Goal: Task Accomplishment & Management: Manage account settings

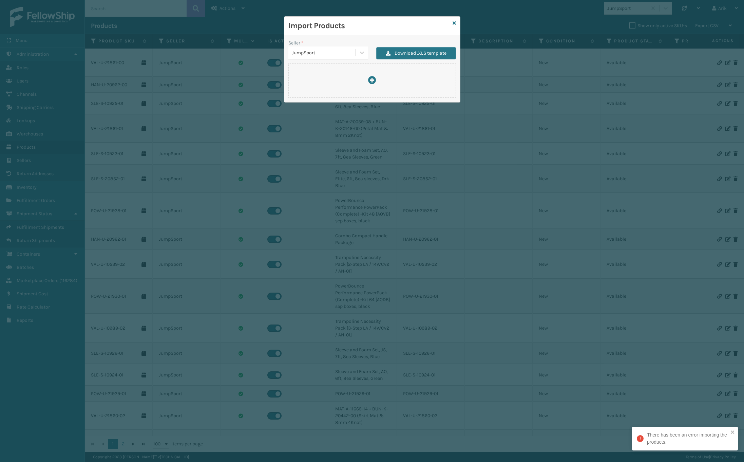
click at [539, 5] on div "Import Products Seller * JumpSport Download .XLS template" at bounding box center [372, 231] width 744 height 462
click at [455, 24] on icon at bounding box center [454, 23] width 3 height 5
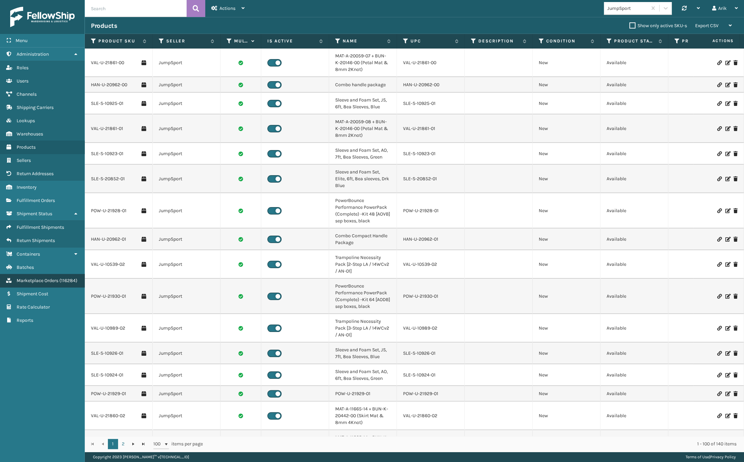
click at [38, 282] on link "Marketplace Orders ( 116284 )" at bounding box center [42, 280] width 84 height 13
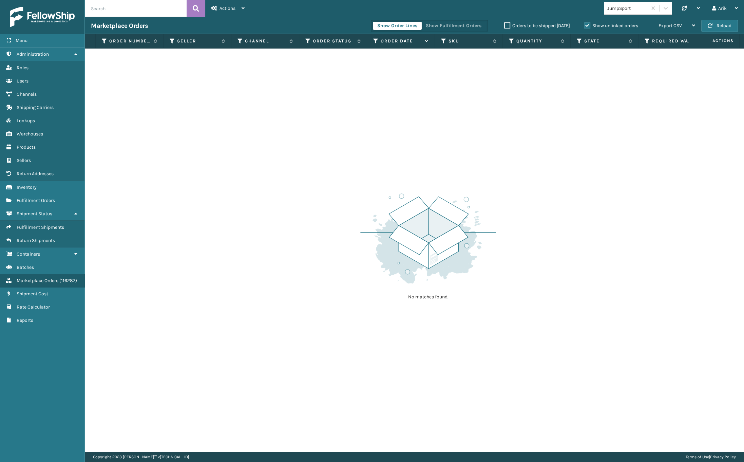
click at [404, 88] on div "No matches found." at bounding box center [414, 250] width 659 height 403
click at [118, 6] on input "text" at bounding box center [136, 8] width 102 height 17
paste input "SA531349"
type input "SA531349"
click at [586, 27] on label "Show unlinked orders" at bounding box center [611, 26] width 54 height 6
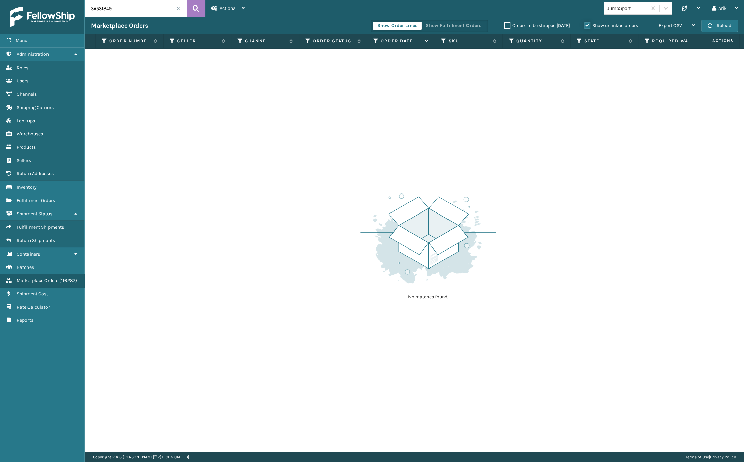
click at [585, 26] on input "Show unlinked orders" at bounding box center [584, 24] width 0 height 4
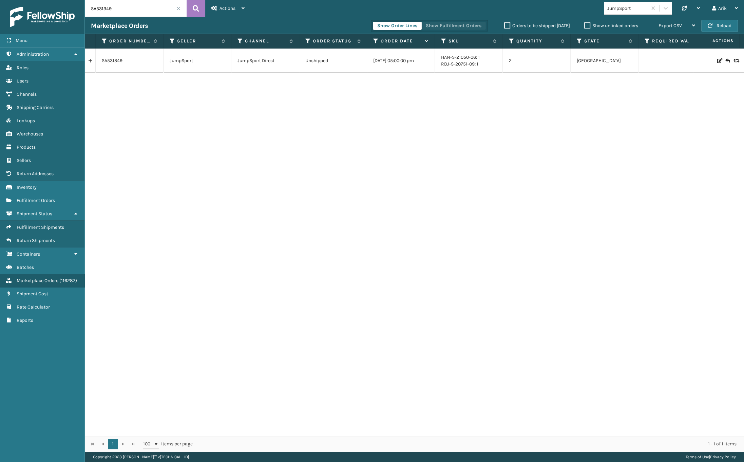
click at [468, 24] on button "Show Fulfillment Orders" at bounding box center [453, 26] width 64 height 8
click at [89, 63] on link at bounding box center [90, 60] width 11 height 11
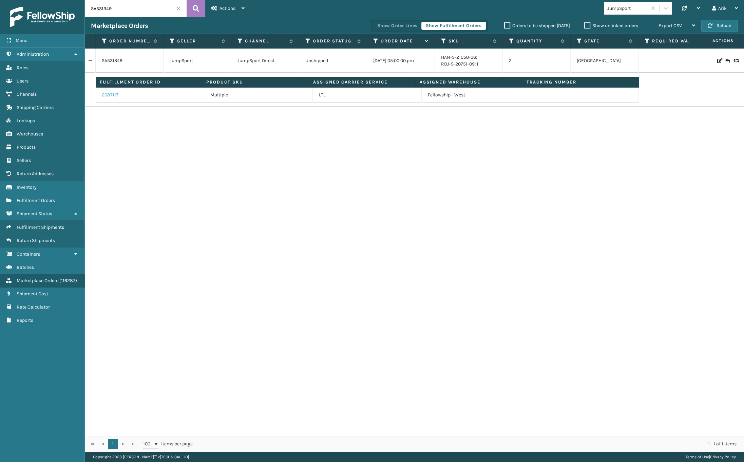
click at [107, 94] on link "2087117" at bounding box center [110, 95] width 17 height 7
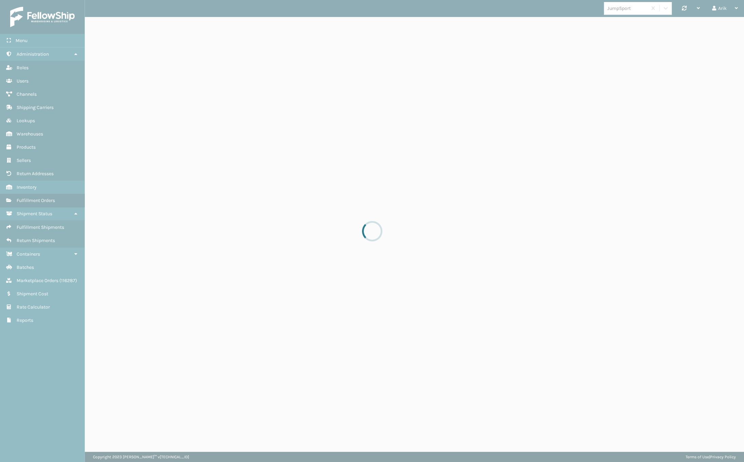
click at [108, 94] on div at bounding box center [372, 231] width 744 height 462
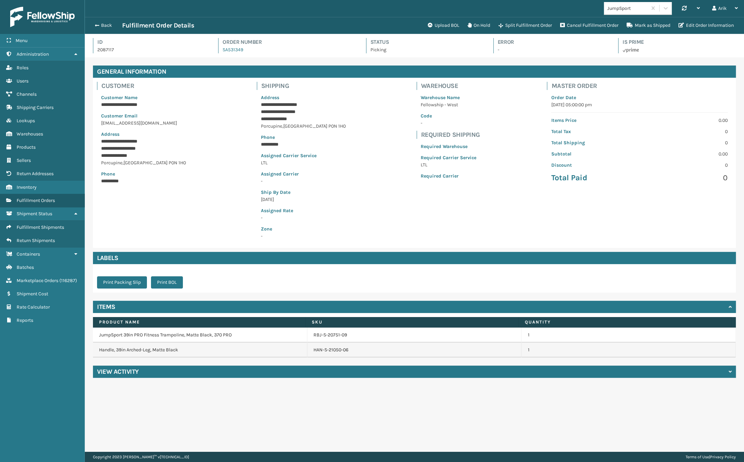
scroll to position [16, 659]
click at [440, 53] on p "Picking" at bounding box center [426, 49] width 111 height 7
click at [93, 24] on button "Back" at bounding box center [106, 25] width 31 height 6
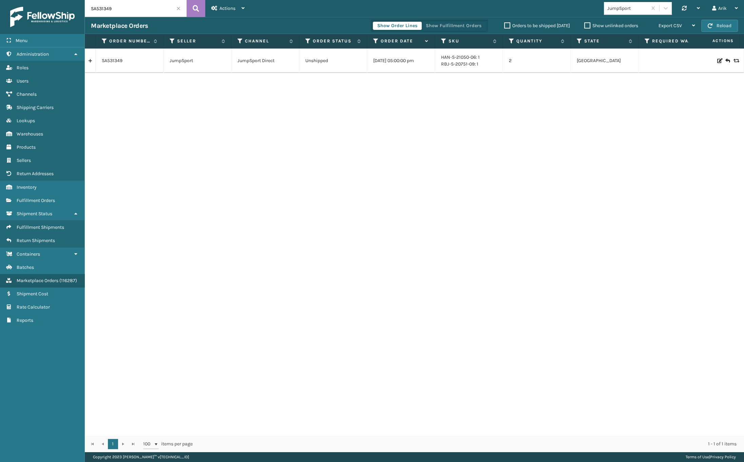
click at [97, 4] on input "SA531349" at bounding box center [136, 8] width 102 height 17
paste input "66"
type input "SA531366"
click at [87, 59] on link at bounding box center [90, 60] width 11 height 11
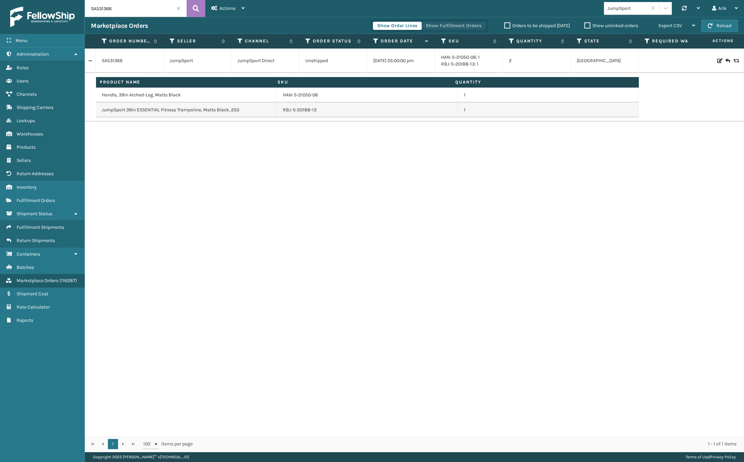
click at [450, 22] on button "Show Fulfillment Orders" at bounding box center [453, 26] width 64 height 8
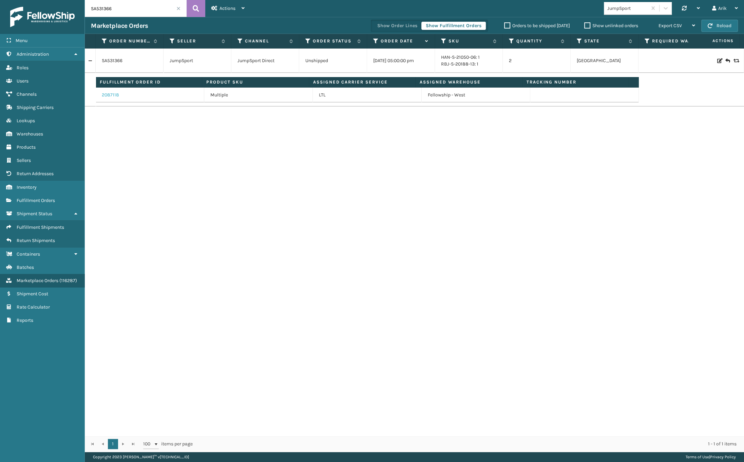
click at [106, 95] on link "2087118" at bounding box center [110, 95] width 17 height 7
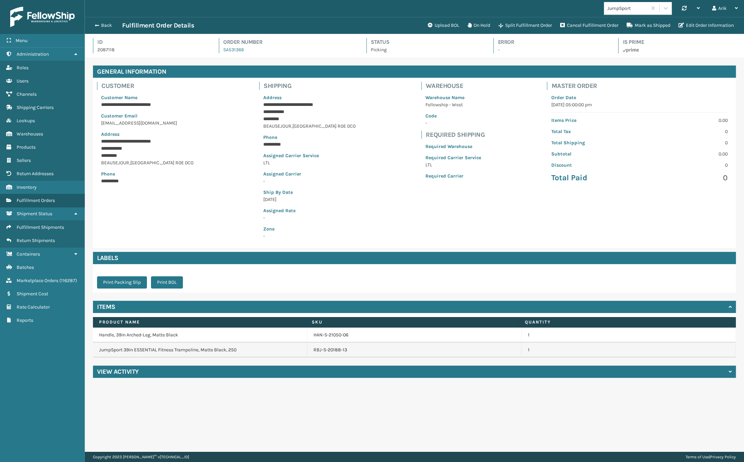
scroll to position [16, 659]
click at [437, 190] on div at bounding box center [453, 188] width 64 height 8
click at [151, 377] on div "View Activity" at bounding box center [414, 371] width 643 height 12
click at [459, 50] on p "Picking" at bounding box center [426, 49] width 110 height 7
click at [33, 282] on link "Marketplace Orders ( 116287 )" at bounding box center [42, 280] width 84 height 13
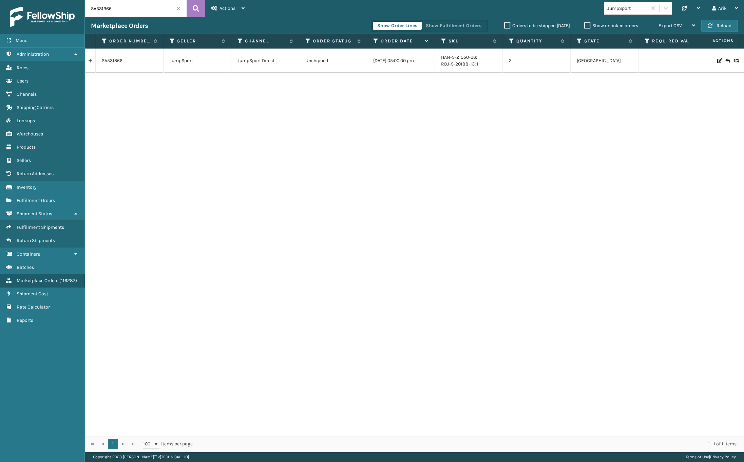
click at [587, 27] on label "Show unlinked orders" at bounding box center [611, 26] width 54 height 6
click at [585, 26] on input "Show unlinked orders" at bounding box center [584, 24] width 0 height 4
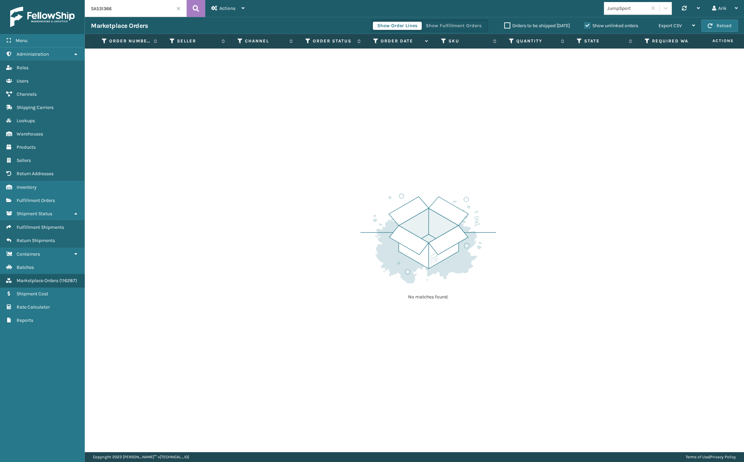
click at [178, 7] on span at bounding box center [178, 8] width 4 height 4
click at [515, 25] on label "Orders to be shipped [DATE]" at bounding box center [537, 26] width 66 height 6
click at [505, 25] on input "Orders to be shipped [DATE]" at bounding box center [504, 24] width 0 height 4
click at [546, 24] on label "Orders to be shipped [DATE]" at bounding box center [537, 26] width 66 height 6
click at [505, 24] on input "Orders to be shipped [DATE]" at bounding box center [504, 24] width 0 height 4
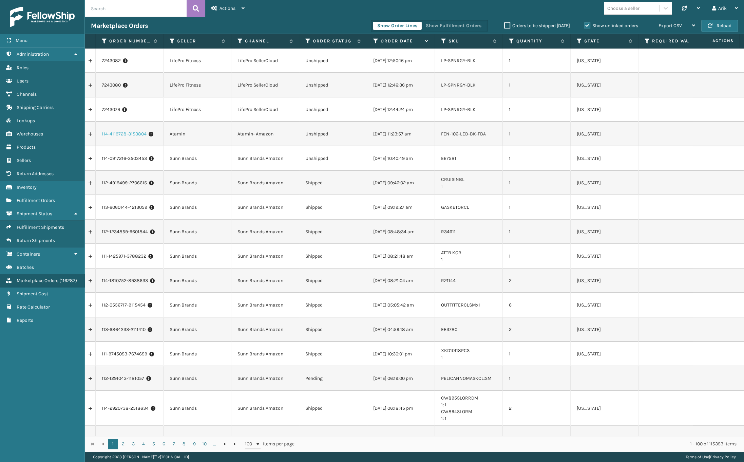
click at [122, 135] on link "114-4119728-3153804" at bounding box center [124, 134] width 45 height 7
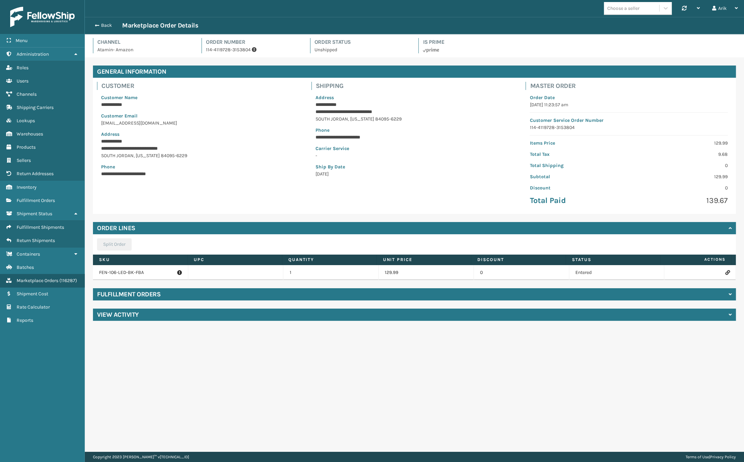
click at [127, 272] on p "FEN-106-LED-BK-FBA" at bounding box center [140, 272] width 83 height 7
copy p "FEN-106-LED-BK-FBA"
click at [726, 272] on icon at bounding box center [728, 272] width 4 height 5
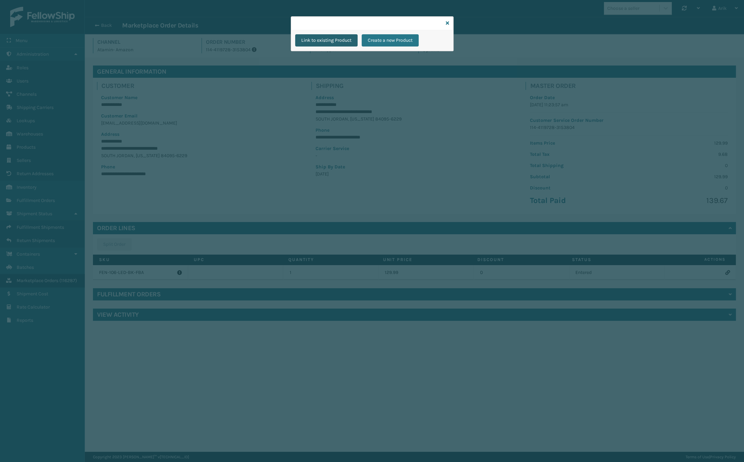
click at [345, 40] on button "Link to existing Product" at bounding box center [326, 40] width 62 height 12
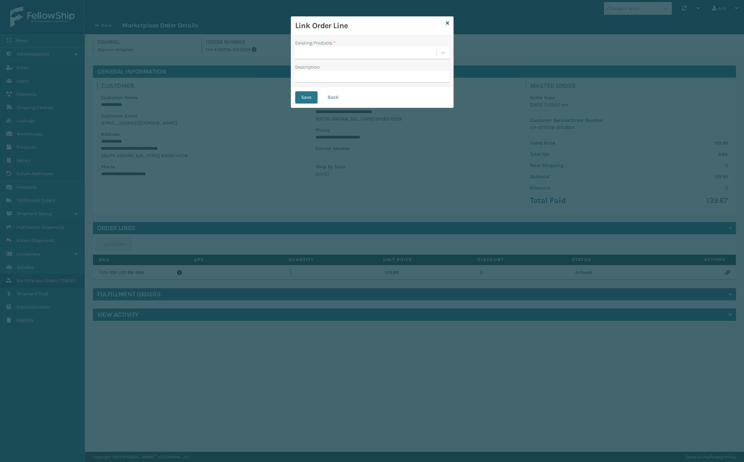
click at [316, 62] on div "Existing Products * Description" at bounding box center [372, 61] width 162 height 52
click at [315, 53] on div at bounding box center [366, 52] width 142 height 11
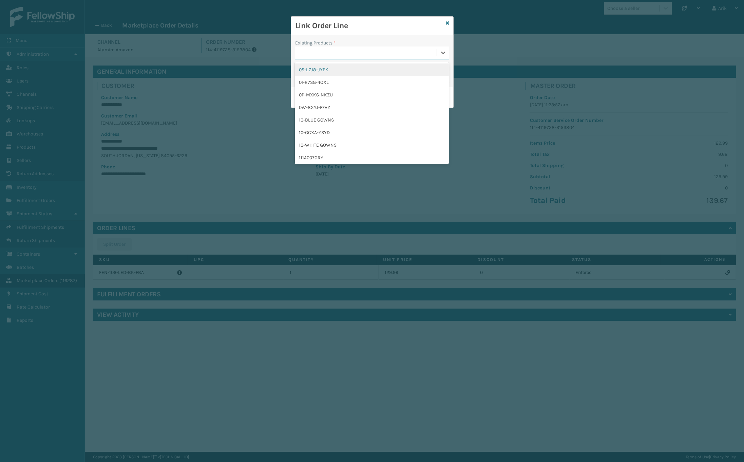
paste input "FEN-106-LED-BK-FBA"
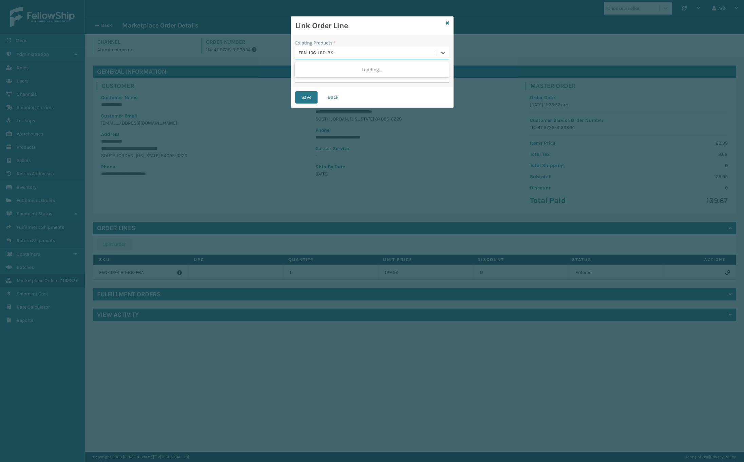
type input "FEN-106-LED-BK"
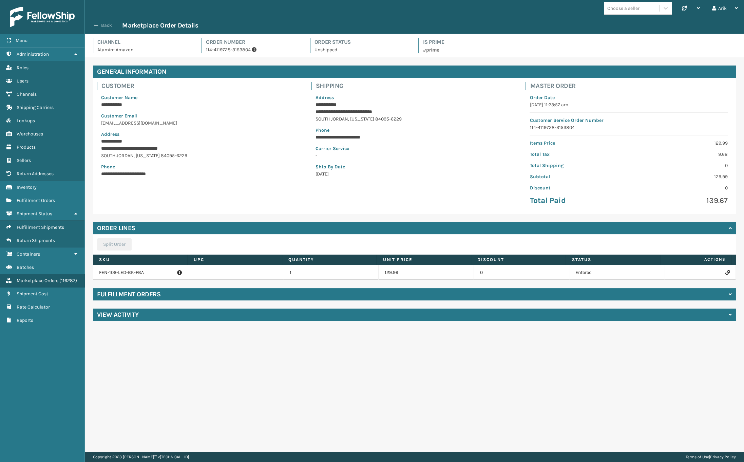
click at [98, 28] on button "Back" at bounding box center [106, 25] width 31 height 6
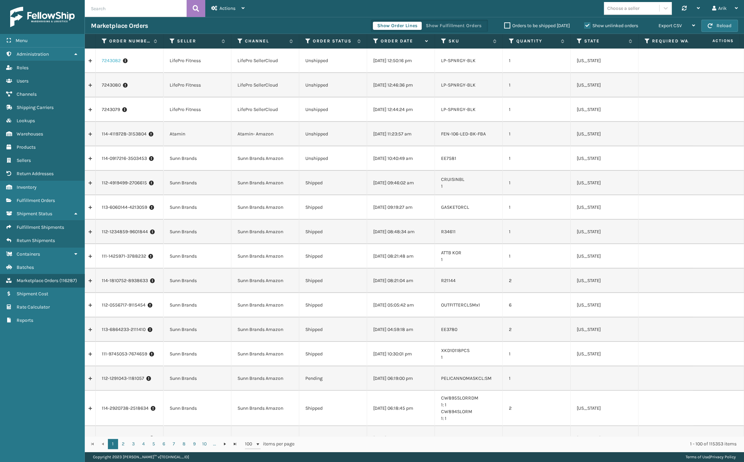
click at [113, 60] on link "7243082" at bounding box center [111, 60] width 19 height 7
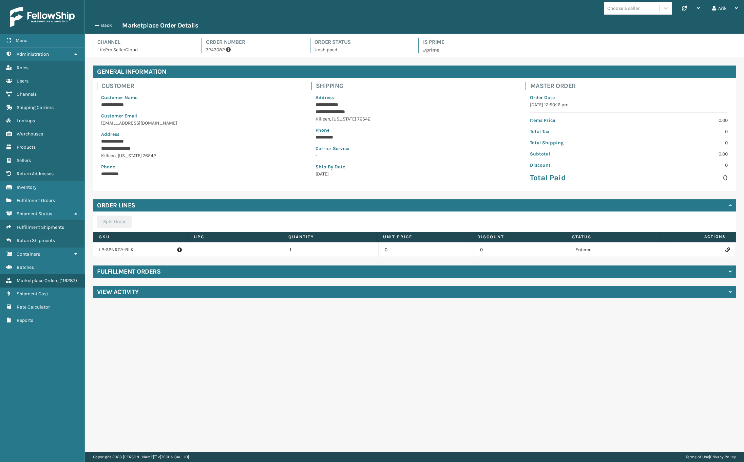
click at [129, 249] on p "LP-SPNRGY-BLK" at bounding box center [140, 249] width 83 height 7
copy p "LP-SPNRGY-BLK"
click at [726, 250] on icon at bounding box center [728, 249] width 4 height 5
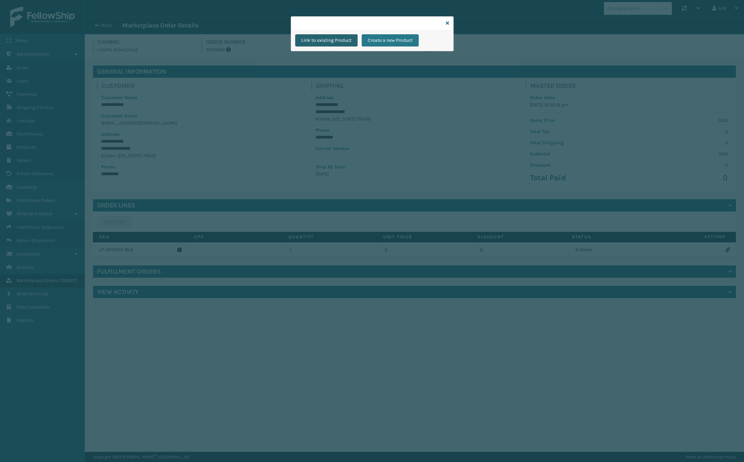
click at [306, 38] on button "Link to existing Product" at bounding box center [326, 40] width 62 height 12
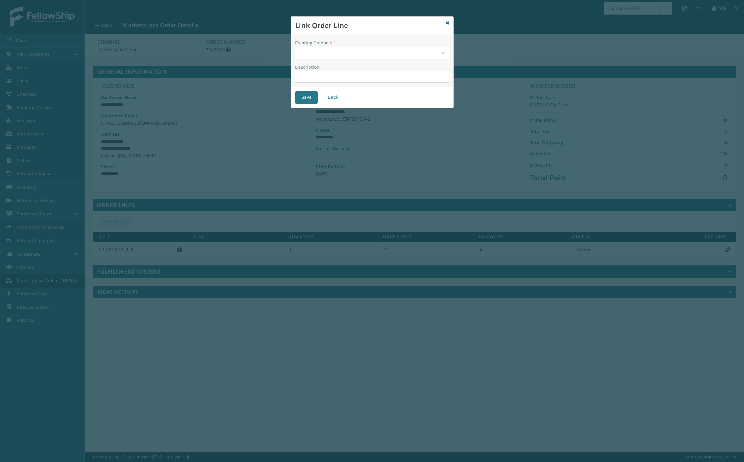
click at [308, 51] on div at bounding box center [366, 52] width 142 height 11
paste input "LP-SPNRGY-BLK"
type input "LP-SPNRGY-BLK"
click at [95, 25] on div "Link Order Line Existing Products * 0 results available for search term LP-SPNR…" at bounding box center [372, 231] width 744 height 462
click at [97, 23] on div "Link Order Line Existing Products * 0 results available for search term LP-SPNR…" at bounding box center [372, 231] width 744 height 462
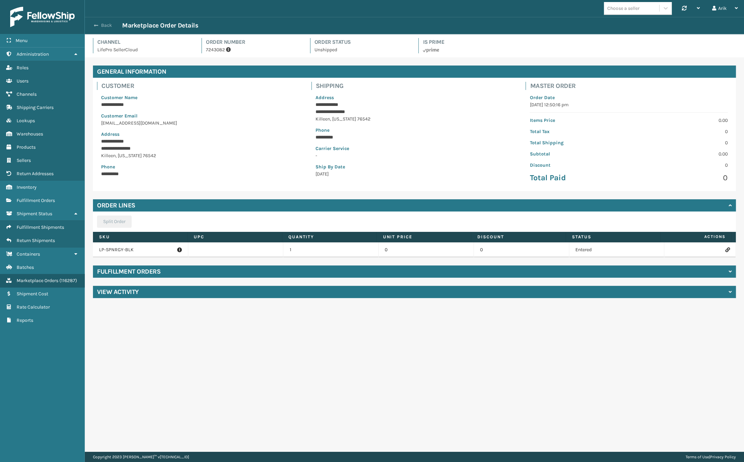
click at [96, 27] on span "button" at bounding box center [96, 25] width 4 height 5
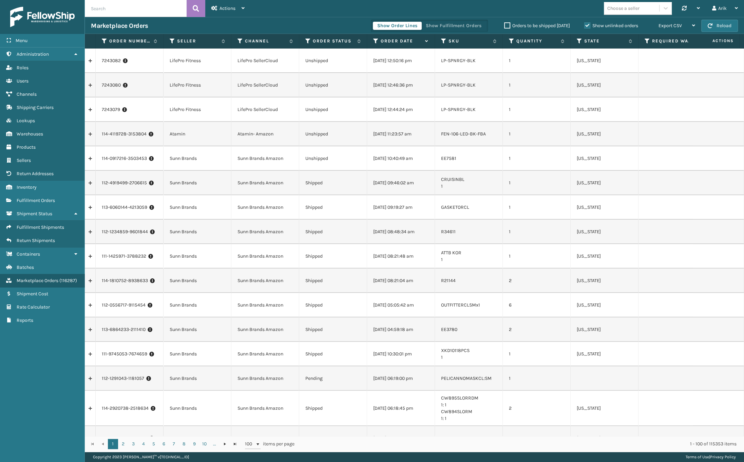
click at [451, 57] on li "LP-SPNRGY-BLK" at bounding box center [468, 60] width 55 height 7
copy li "LP-SPNRGY-BLK"
click at [576, 5] on div "Choose a seller Synchronise all channels Arik Log Out" at bounding box center [497, 8] width 493 height 17
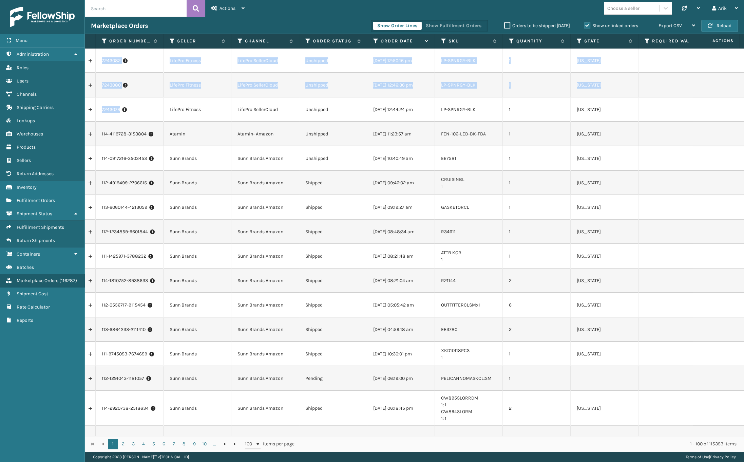
drag, startPoint x: 98, startPoint y: 57, endPoint x: 133, endPoint y: 113, distance: 66.3
copy tbody "7243082 LifePro Fitness LifePro SellerCloud Unshipped [DATE] 12:50:16 pm LP-SPN…"
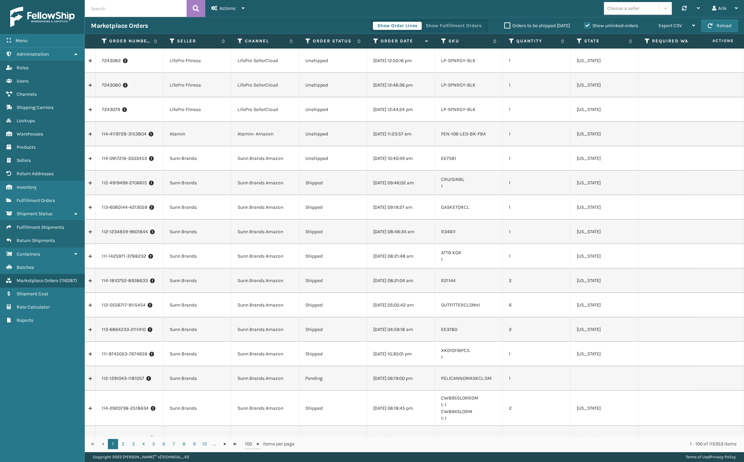
click at [552, 6] on div "Choose a seller Synchronise all channels Arik Log Out" at bounding box center [497, 8] width 493 height 17
click at [307, 40] on icon at bounding box center [307, 41] width 5 height 6
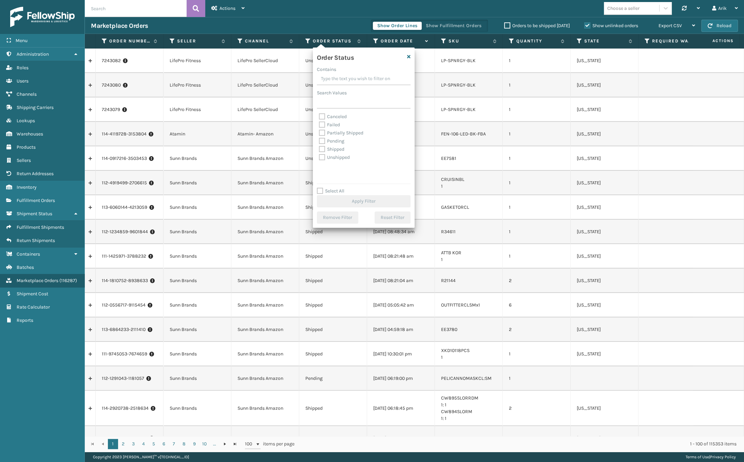
click at [319, 133] on label "Partially Shipped" at bounding box center [341, 133] width 44 height 6
click at [319, 133] on input "Partially Shipped" at bounding box center [319, 131] width 0 height 4
checkbox input "true"
click at [320, 159] on label "Unshipped" at bounding box center [334, 157] width 31 height 6
click at [319, 158] on input "Unshipped" at bounding box center [319, 155] width 0 height 4
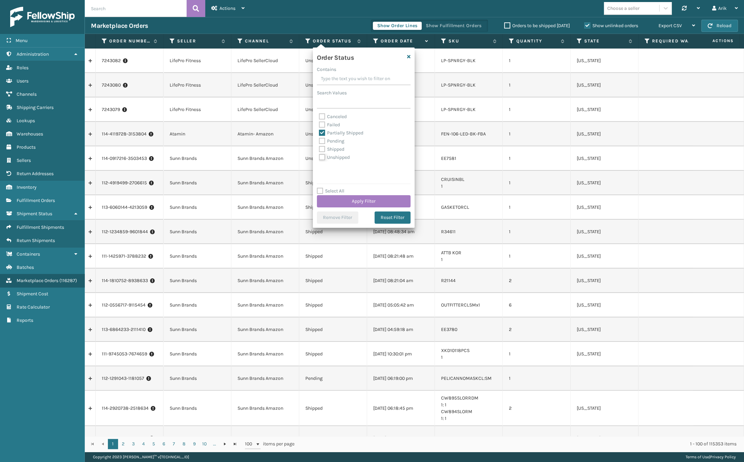
checkbox input "true"
click at [323, 139] on label "Pending" at bounding box center [331, 141] width 25 height 6
click at [319, 139] on input "Pending" at bounding box center [319, 139] width 0 height 4
checkbox input "true"
click at [340, 204] on button "Apply Filter" at bounding box center [364, 201] width 94 height 12
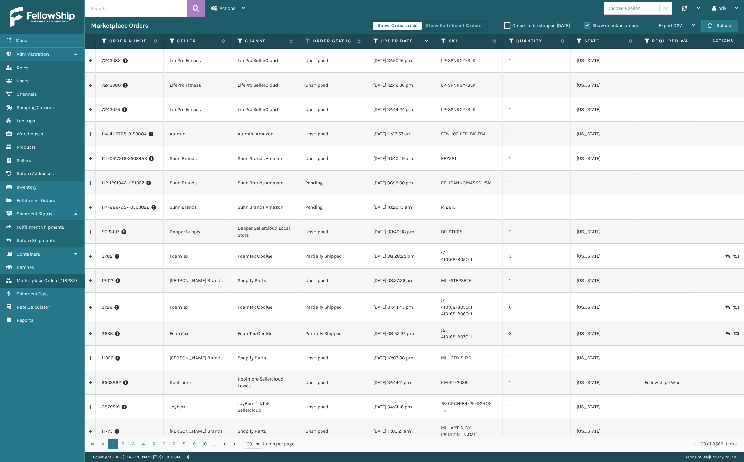
click at [458, 229] on li "DP-PT1018" at bounding box center [468, 231] width 55 height 7
click at [457, 230] on li "DP-PT1018" at bounding box center [468, 231] width 55 height 7
copy li "DP-PT1018"
click at [117, 231] on link "5023137" at bounding box center [111, 231] width 18 height 7
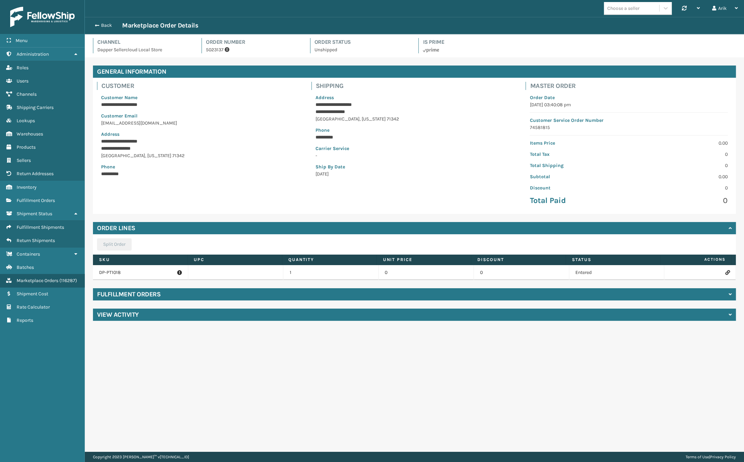
click at [726, 274] on icon at bounding box center [728, 272] width 4 height 5
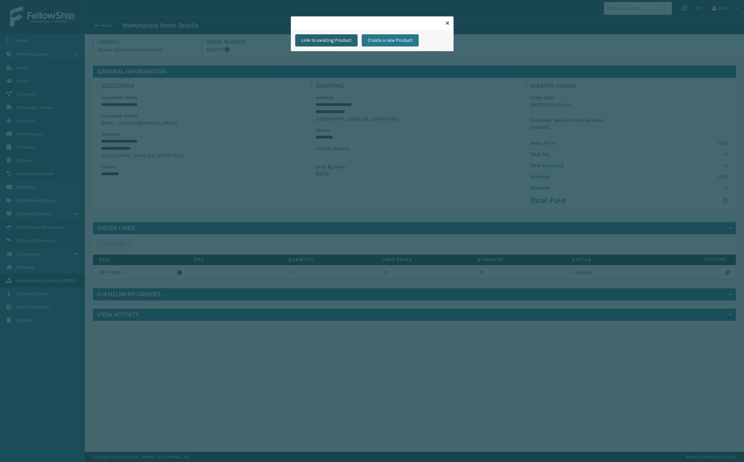
click at [322, 38] on button "Link to existing Product" at bounding box center [326, 40] width 62 height 12
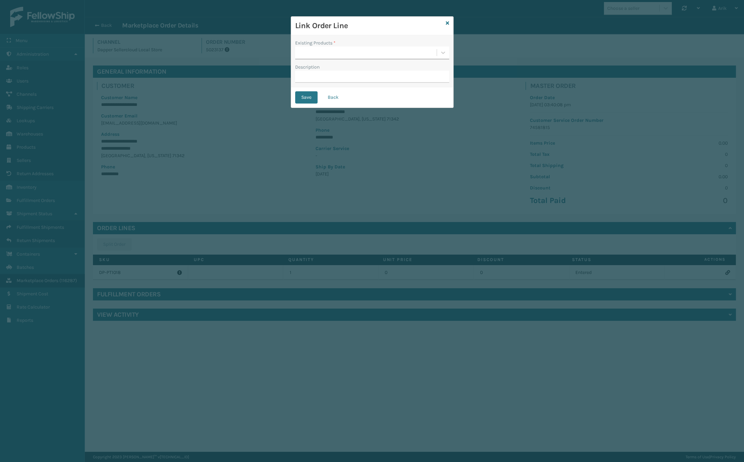
click at [314, 54] on div at bounding box center [366, 52] width 142 height 11
paste input "DP-PT1018"
type input "DP-PT1018"
click at [401, 40] on div "Existing Products *" at bounding box center [372, 49] width 154 height 20
drag, startPoint x: 449, startPoint y: 24, endPoint x: 435, endPoint y: 35, distance: 17.1
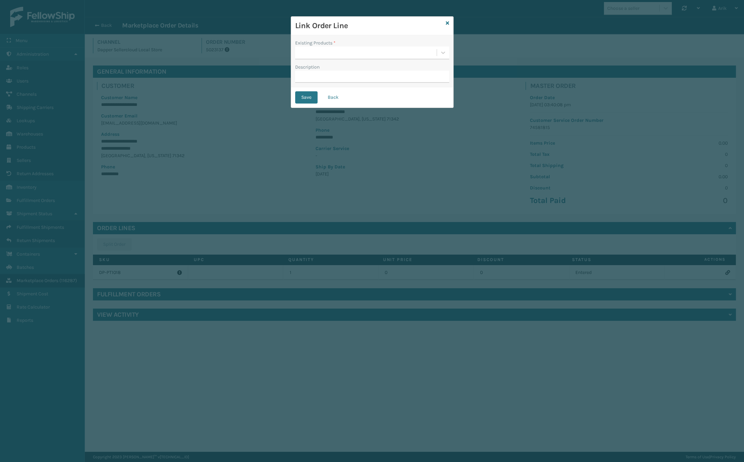
click at [449, 24] on div "Link Order Line Existing Products * Description Save Back" at bounding box center [372, 62] width 163 height 92
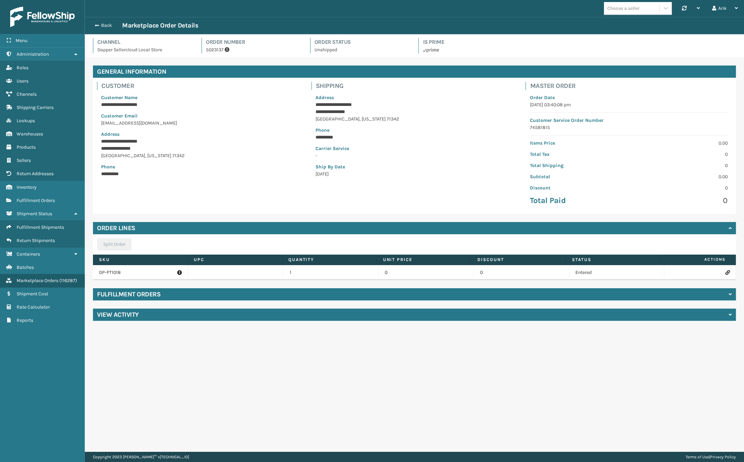
click at [213, 51] on p "5023137" at bounding box center [254, 49] width 96 height 7
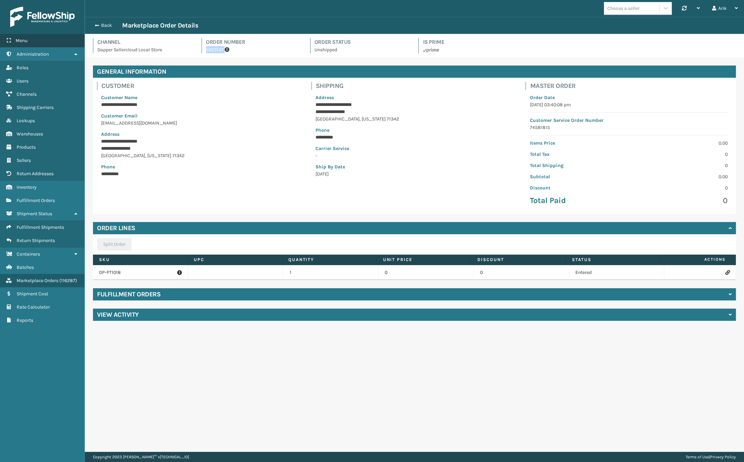
copy p "5023137"
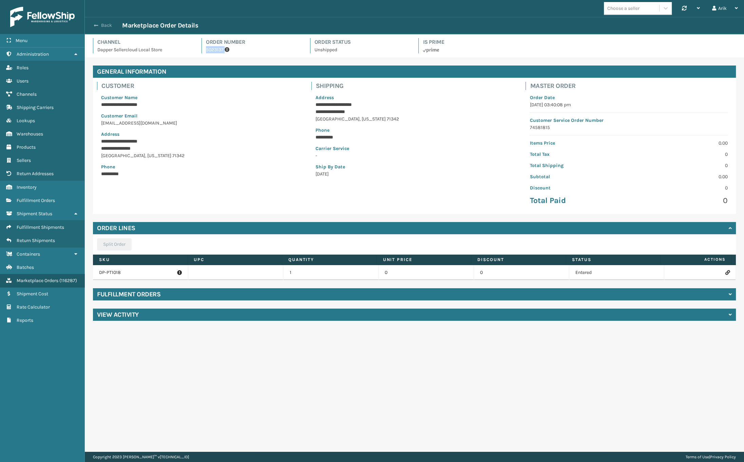
click at [94, 24] on span "button" at bounding box center [96, 25] width 4 height 5
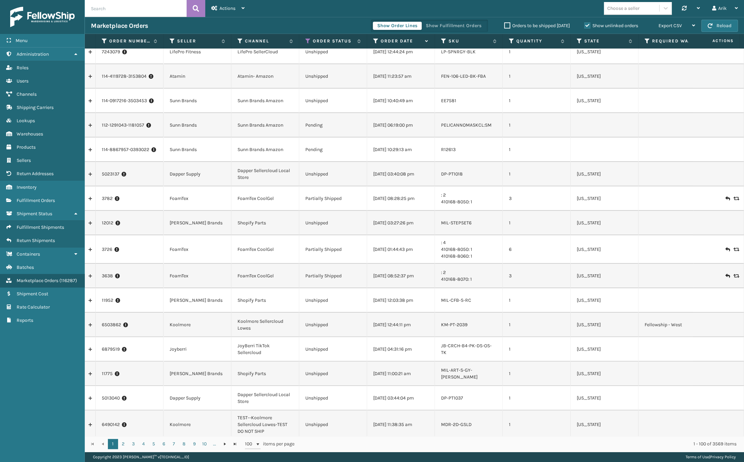
scroll to position [61, 0]
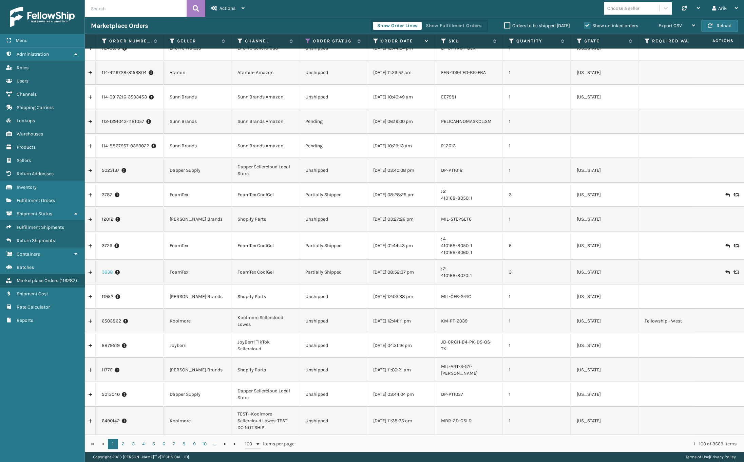
click at [108, 271] on link "3638" at bounding box center [107, 272] width 11 height 7
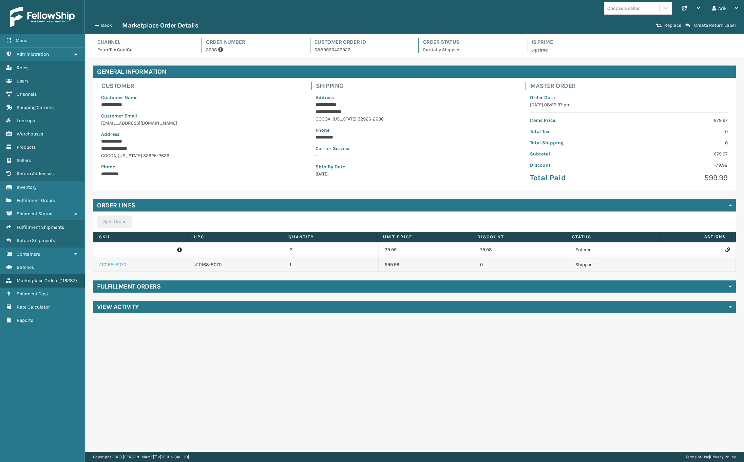
click at [116, 264] on link "410168-8070" at bounding box center [112, 265] width 27 height 6
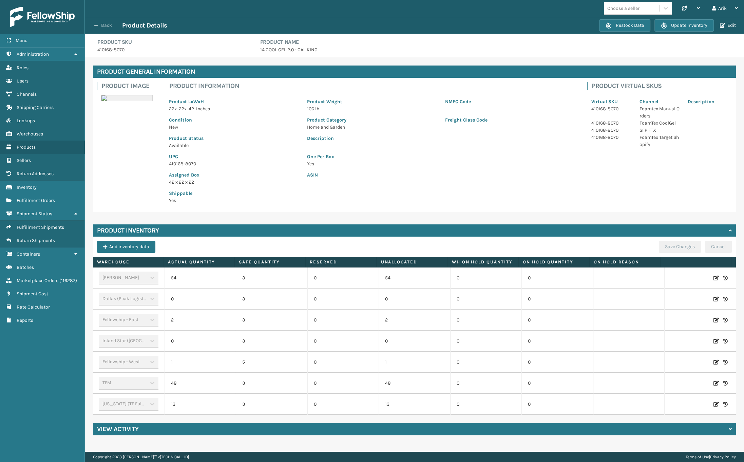
click at [94, 26] on span "button" at bounding box center [96, 25] width 4 height 5
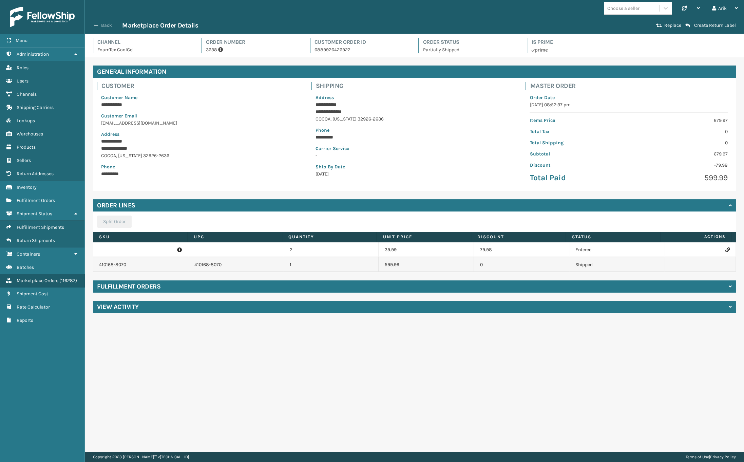
click at [95, 23] on span "button" at bounding box center [96, 25] width 4 height 5
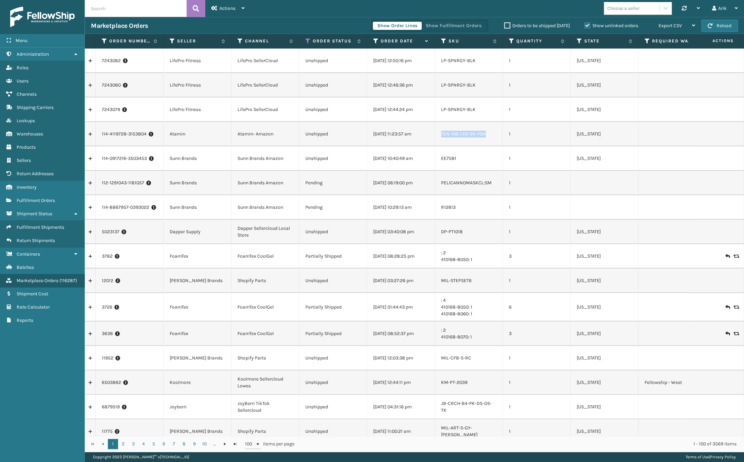
drag, startPoint x: 485, startPoint y: 135, endPoint x: 439, endPoint y: 135, distance: 46.5
click at [439, 135] on td "FEN-106-LED-BK-FBA" at bounding box center [469, 134] width 68 height 24
copy li "FEN-106-LED-BK-FBA"
click at [109, 281] on link "12012" at bounding box center [108, 280] width 12 height 7
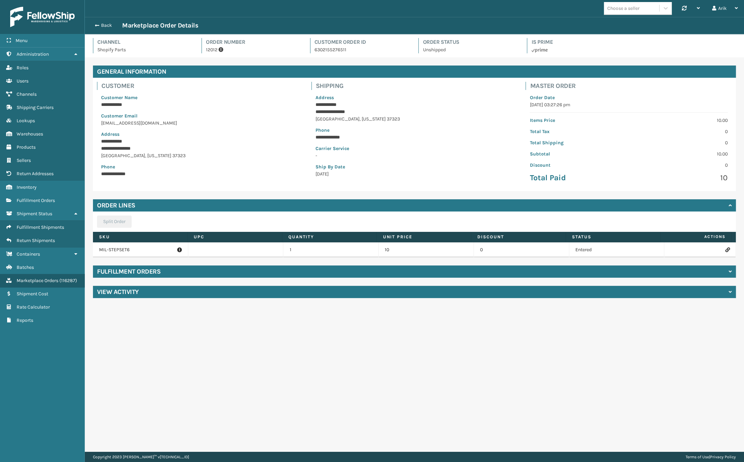
click at [110, 249] on p "MIL-STEPSET6" at bounding box center [140, 249] width 83 height 7
copy p "MIL-STEPSET6"
click at [726, 250] on icon at bounding box center [728, 249] width 4 height 5
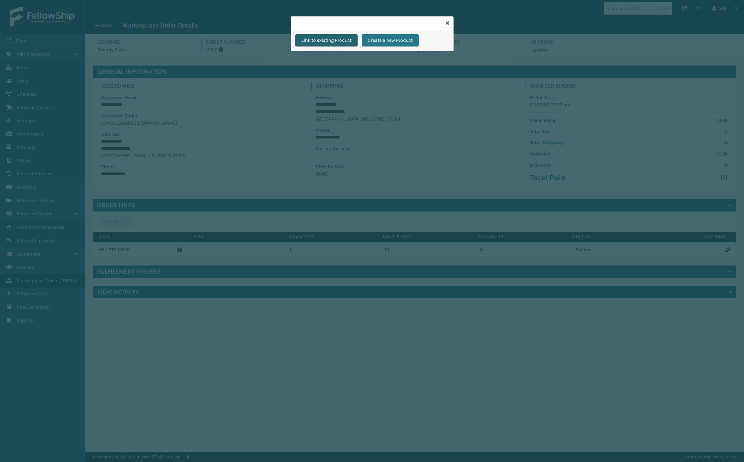
click at [331, 42] on button "Link to existing Product" at bounding box center [326, 40] width 62 height 12
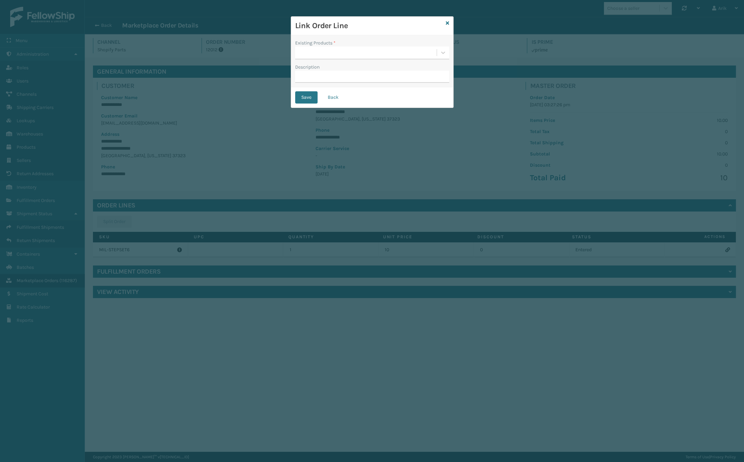
click at [316, 60] on div "Existing Products * Description" at bounding box center [372, 61] width 162 height 52
click at [315, 57] on div at bounding box center [366, 52] width 142 height 11
paste input "MIL-STEPSET6"
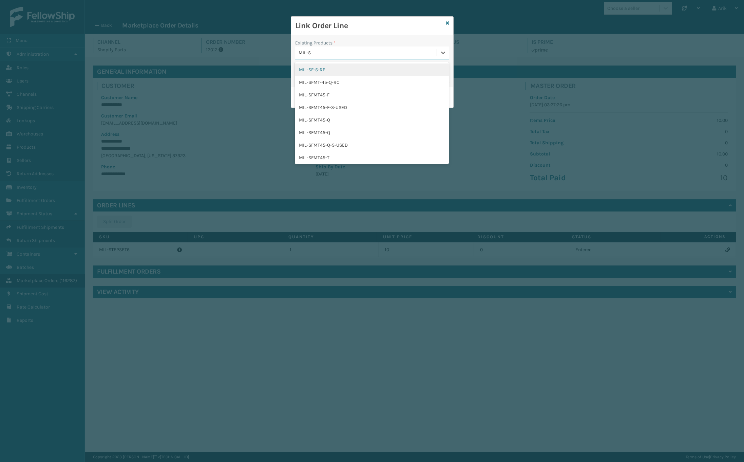
type input "MIL-S"
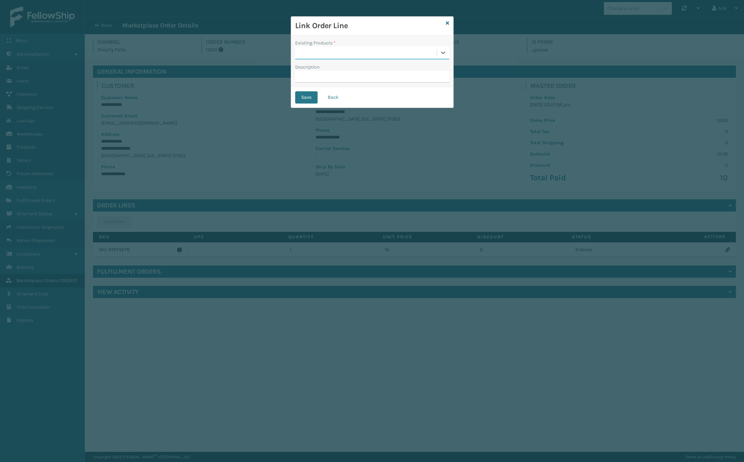
click at [638, 112] on div "Link Order Line Existing Products * 0 results available. Select is focused ,typ…" at bounding box center [372, 231] width 744 height 462
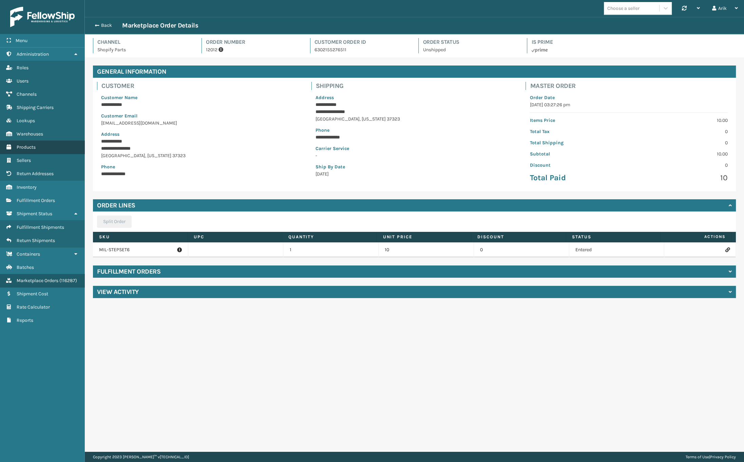
click at [29, 144] on span "Products" at bounding box center [26, 147] width 19 height 6
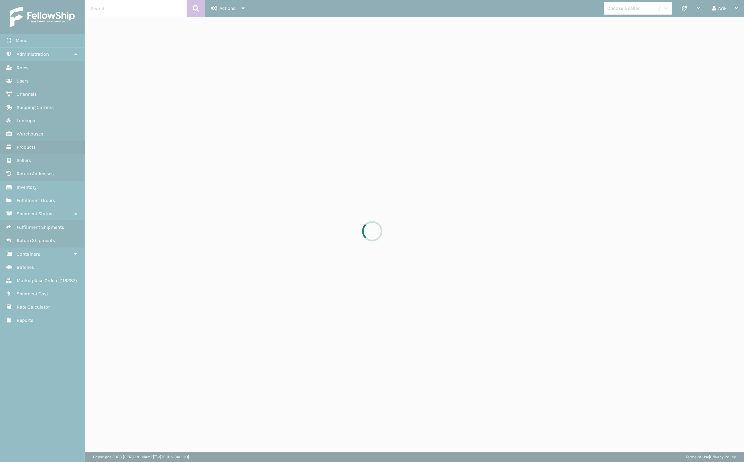
click at [119, 8] on div at bounding box center [372, 231] width 744 height 462
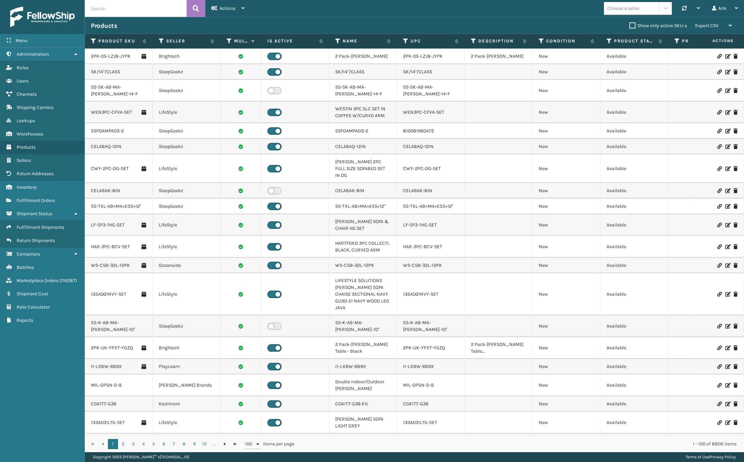
click at [93, 10] on input "text" at bounding box center [136, 8] width 102 height 17
paste input "LP-SPNRGY-BLK"
type input "LP-SPNRGY-BLK"
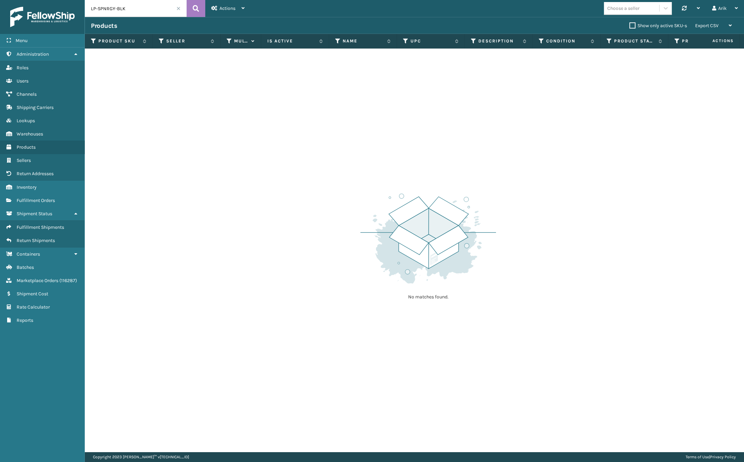
click at [582, 125] on div "No matches found." at bounding box center [414, 250] width 659 height 403
click at [629, 95] on div "No matches found." at bounding box center [414, 250] width 659 height 403
drag, startPoint x: 583, startPoint y: 138, endPoint x: 579, endPoint y: 130, distance: 8.3
click at [582, 136] on div "No matches found." at bounding box center [414, 250] width 659 height 403
click at [128, 6] on input "LP-SPNRGY-BLK" at bounding box center [136, 8] width 102 height 17
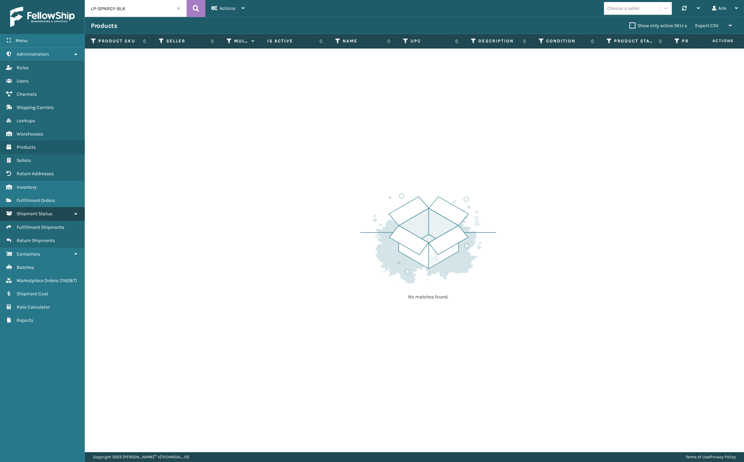
drag, startPoint x: 44, startPoint y: 223, endPoint x: 38, endPoint y: 217, distance: 9.1
click at [38, 217] on span "Shipment Status Fulfillment Shipments Return Shipments" at bounding box center [42, 227] width 84 height 40
click at [32, 287] on link "Shipment Cost" at bounding box center [42, 293] width 84 height 13
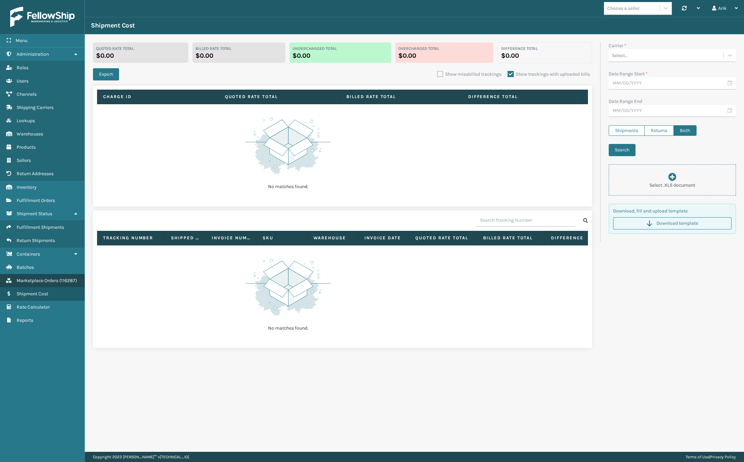
click at [50, 281] on span "Marketplace Orders" at bounding box center [38, 281] width 42 height 6
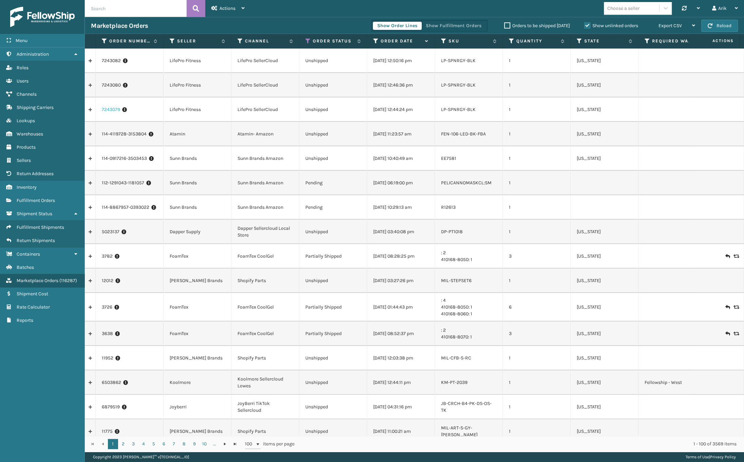
click at [110, 110] on link "7243079" at bounding box center [111, 109] width 18 height 7
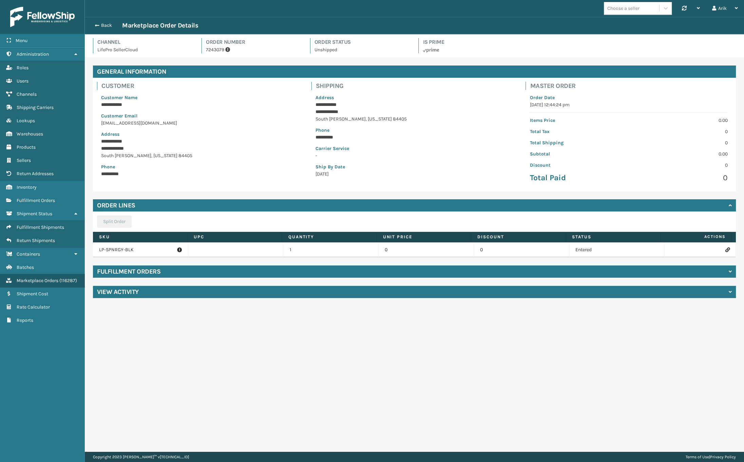
click at [726, 250] on icon at bounding box center [728, 249] width 4 height 5
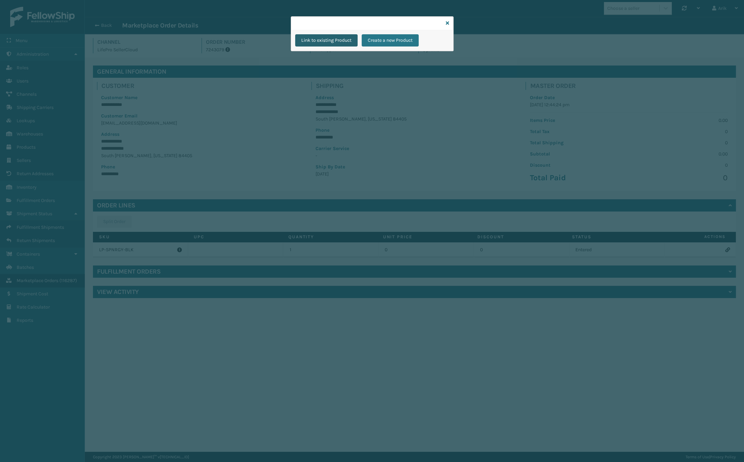
click at [317, 36] on button "Link to existing Product" at bounding box center [326, 40] width 62 height 12
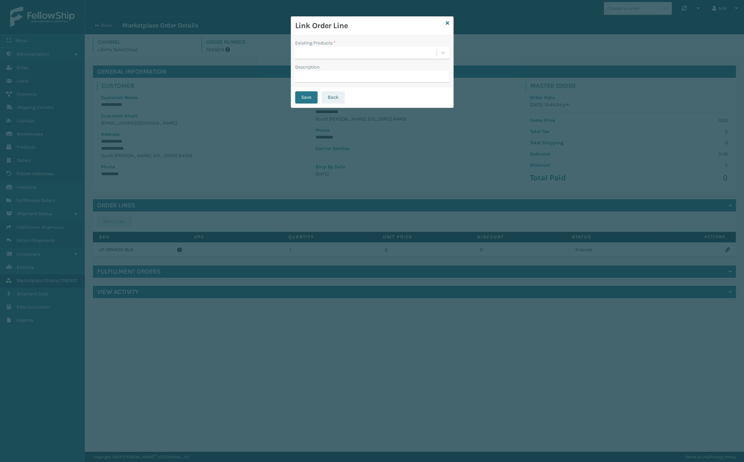
click at [329, 97] on button "Back" at bounding box center [333, 97] width 23 height 12
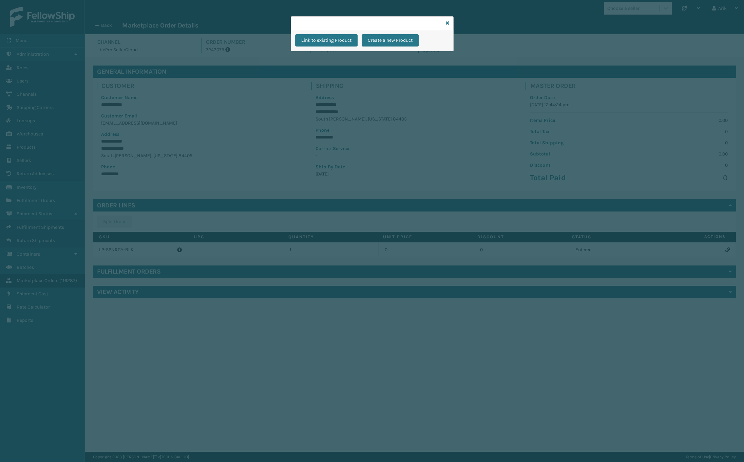
click at [386, 40] on button "Create a new Product" at bounding box center [390, 40] width 57 height 12
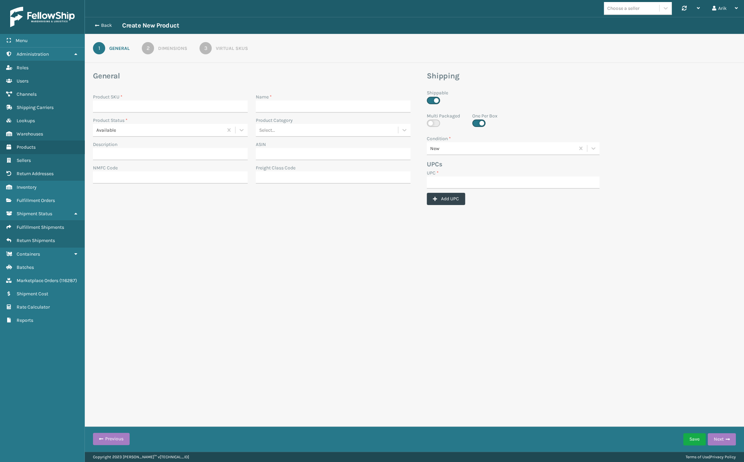
drag, startPoint x: 581, startPoint y: 236, endPoint x: 577, endPoint y: 231, distance: 6.1
click at [580, 236] on div "Choose a seller Synchronise all channels Arik Log Out Back Create New Product 1…" at bounding box center [414, 226] width 659 height 452
click at [129, 103] on input "Product SKU *" at bounding box center [170, 106] width 155 height 12
click at [278, 109] on input "Name *" at bounding box center [333, 106] width 155 height 12
paste input "Spinergy Lymphatic Massage Gun"
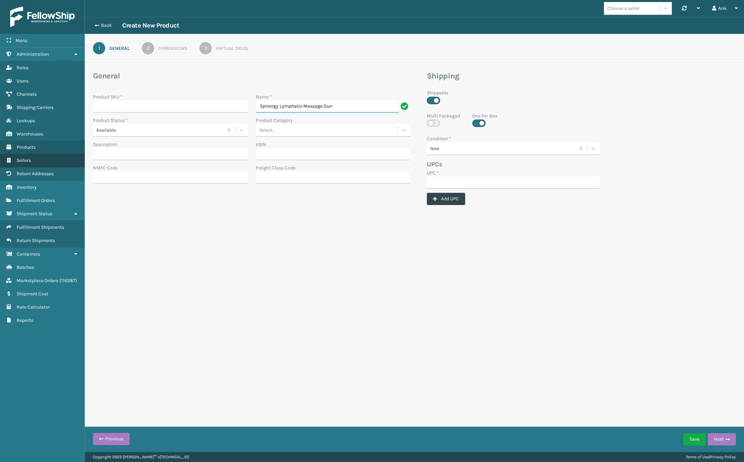
type input "Spinergy Lymphatic Massage Gun"
click at [552, 224] on form "General Product SKU * Name * Spinergy Lymphatic Massage Gun Product Status * Av…" at bounding box center [414, 152] width 659 height 163
click at [163, 109] on input "Product SKU *" at bounding box center [170, 106] width 155 height 12
paste input "LP-SPNRGY-BLK"
type input "LP-SPNRGY-BLK"
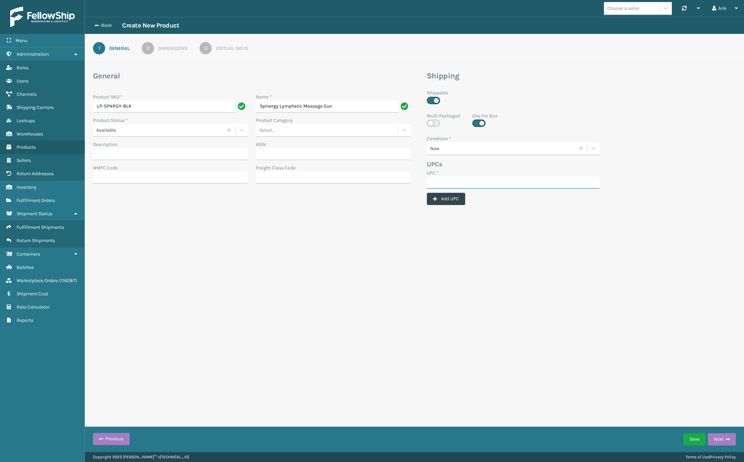
click at [538, 183] on input "UPC *" at bounding box center [513, 182] width 173 height 12
paste input "810161332533"
type input "810161332533"
click at [133, 105] on input "LP-SPNRGY-BLK" at bounding box center [164, 106] width 143 height 12
click at [443, 199] on button "Add UPC" at bounding box center [446, 199] width 38 height 12
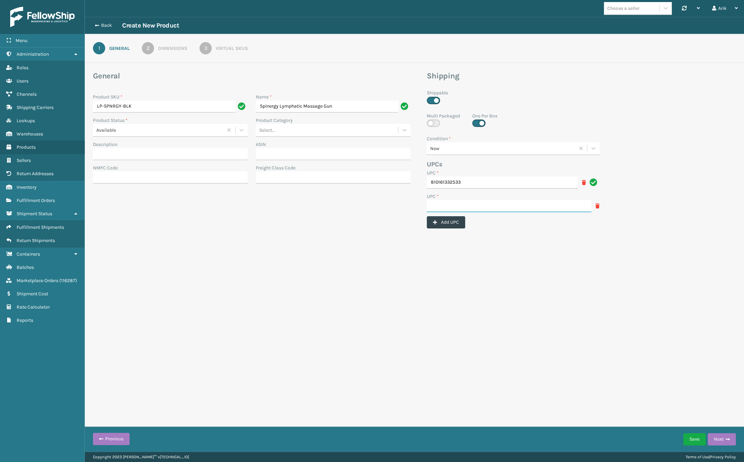
click at [446, 204] on input "UPC *" at bounding box center [509, 206] width 165 height 12
paste input "LP-SPNRGY-BLK"
type input "LP-SPNRGY-BLK"
click at [549, 258] on div "Choose a seller Synchronise all channels Arik Log Out Back Create New Product 1…" at bounding box center [414, 226] width 659 height 452
click at [174, 52] on div "Dimensions" at bounding box center [172, 48] width 29 height 7
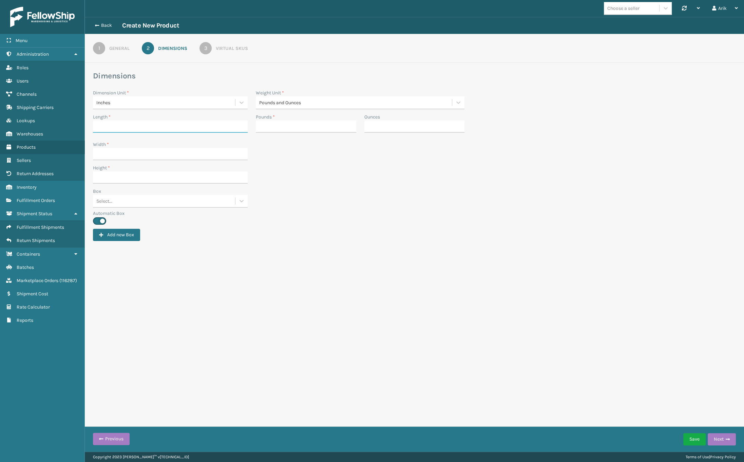
click at [114, 123] on input "Length *" at bounding box center [170, 126] width 155 height 12
paste input "8.66 x"
type input "8.66"
click at [269, 126] on input "Pounds *" at bounding box center [306, 126] width 100 height 12
type input "2"
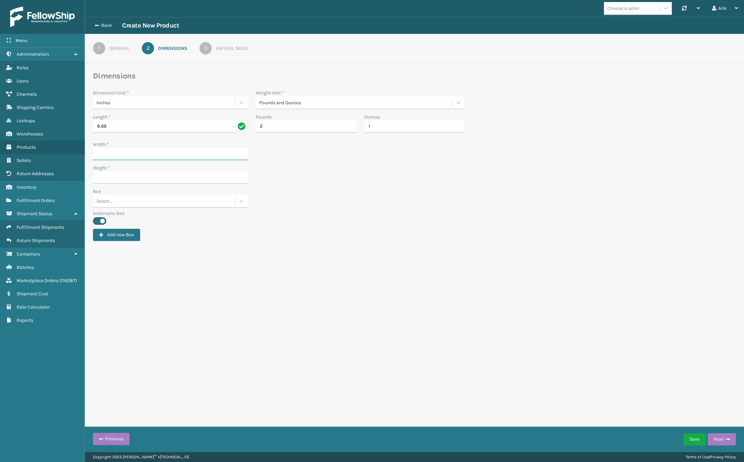
type input "2"
type input "3.94"
type input "8.66"
click at [110, 51] on div "General" at bounding box center [119, 48] width 20 height 7
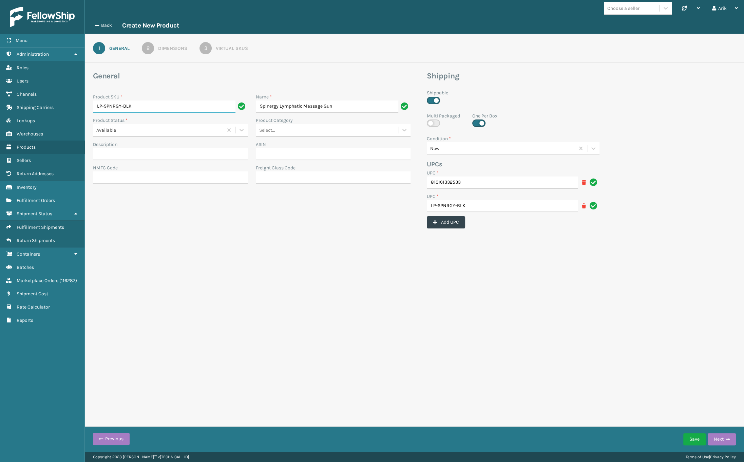
click at [133, 108] on input "LP-SPNRGY-BLK" at bounding box center [164, 106] width 143 height 12
drag, startPoint x: 219, startPoint y: 46, endPoint x: 189, endPoint y: 68, distance: 37.7
click at [219, 46] on div "Virtual SKUs" at bounding box center [232, 48] width 32 height 7
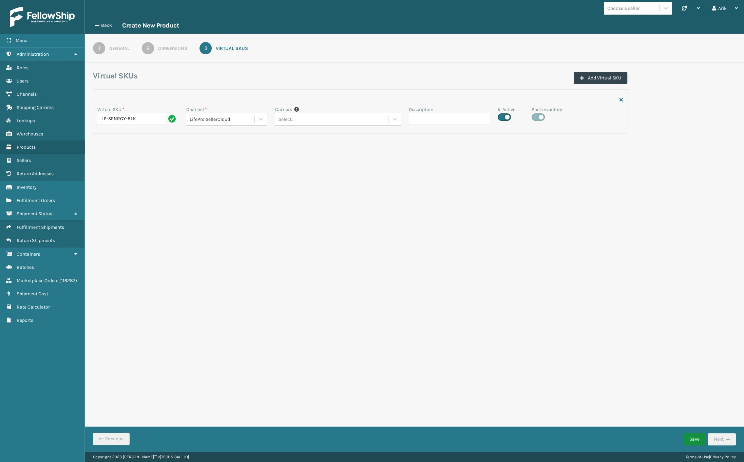
click at [691, 443] on button "Save" at bounding box center [694, 439] width 22 height 12
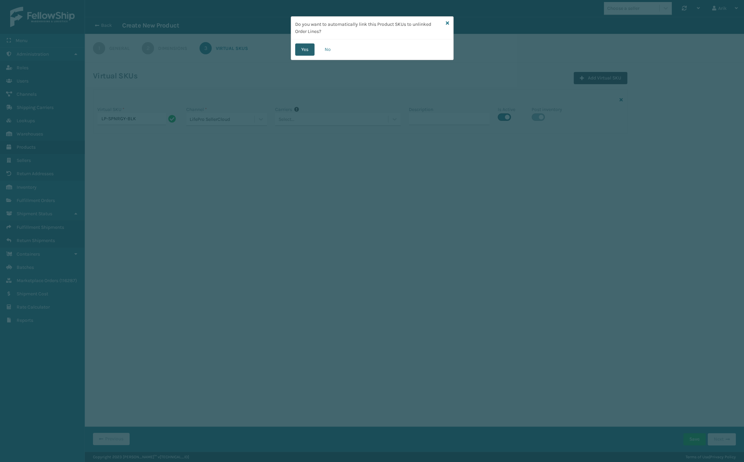
click at [298, 53] on button "Yes" at bounding box center [304, 49] width 19 height 12
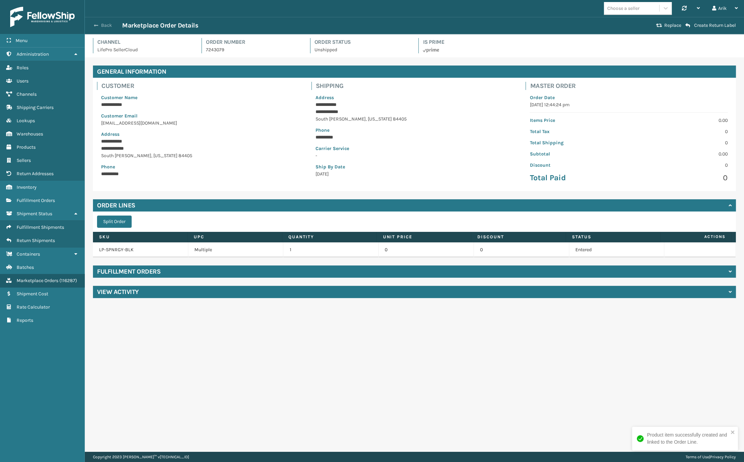
drag, startPoint x: 90, startPoint y: 26, endPoint x: 94, endPoint y: 25, distance: 3.8
click at [94, 25] on div "Back Marketplace Order Details Replace Create Return Label" at bounding box center [414, 25] width 659 height 17
click at [96, 25] on span "button" at bounding box center [96, 25] width 4 height 5
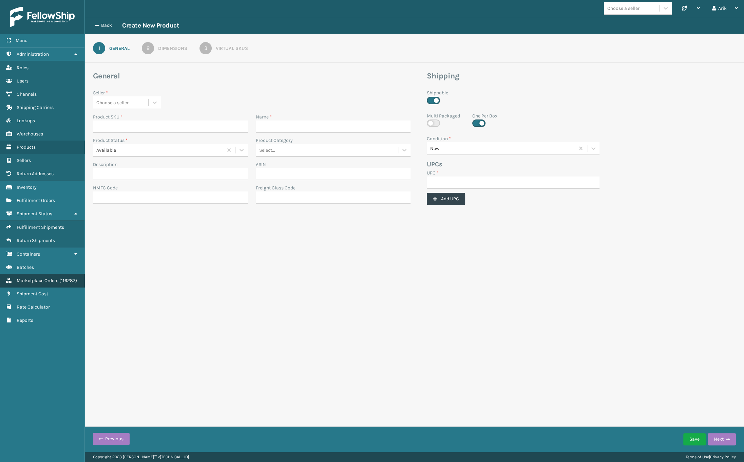
click at [34, 282] on span "Marketplace Orders" at bounding box center [38, 281] width 42 height 6
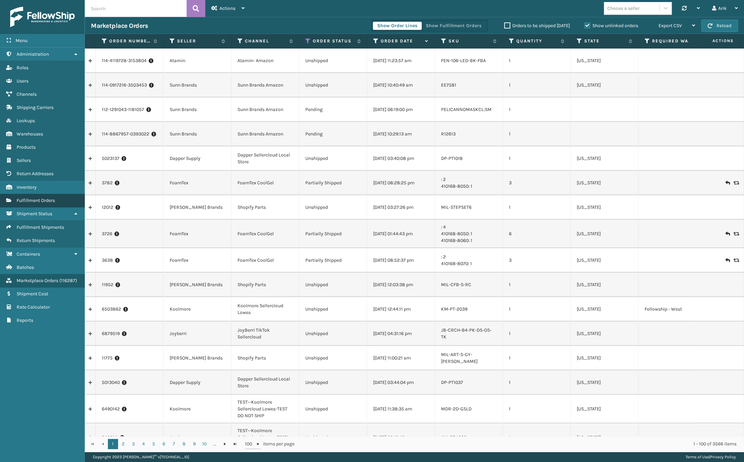
click at [40, 198] on span "Fulfillment Orders" at bounding box center [36, 201] width 38 height 6
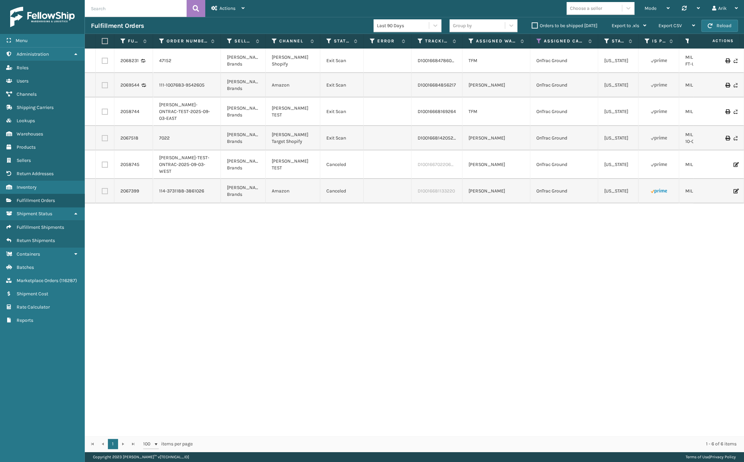
click at [601, 7] on div "Choose a seller" at bounding box center [586, 8] width 32 height 7
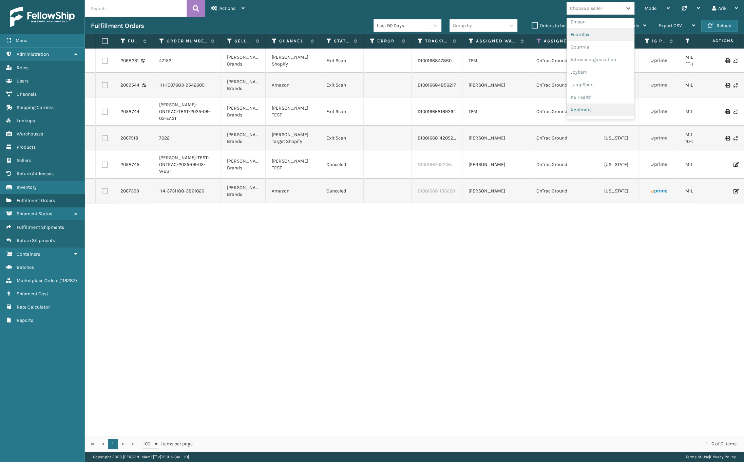
scroll to position [185, 0]
click at [582, 58] on div "JumpSport" at bounding box center [601, 54] width 68 height 13
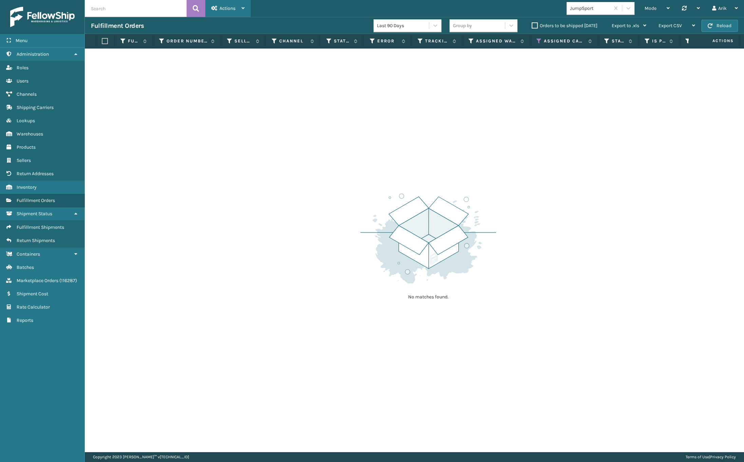
click at [215, 12] on div "Actions" at bounding box center [227, 8] width 33 height 17
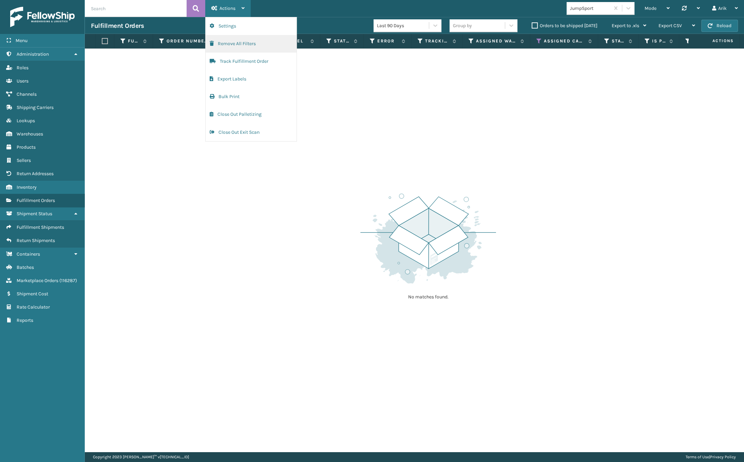
click at [232, 40] on button "Remove All Filters" at bounding box center [251, 44] width 91 height 18
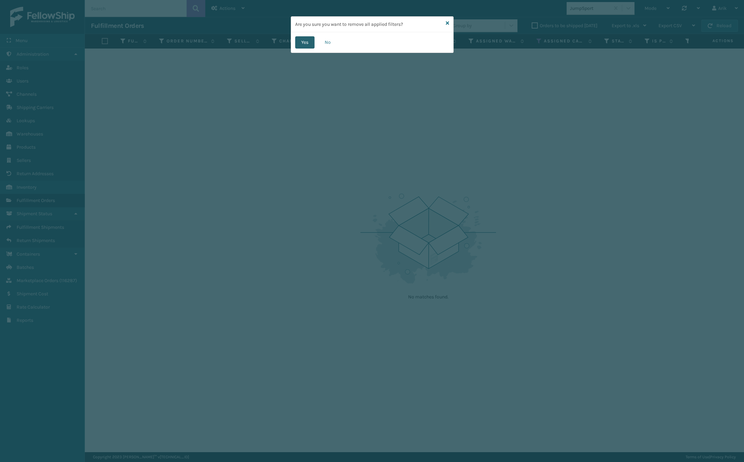
click at [311, 43] on button "Yes" at bounding box center [304, 42] width 19 height 12
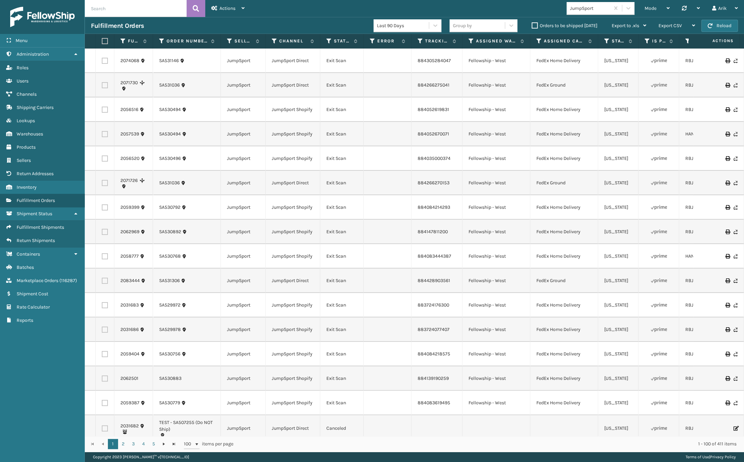
click at [549, 23] on label "Orders to be shipped [DATE]" at bounding box center [565, 26] width 66 height 6
click at [532, 23] on input "Orders to be shipped [DATE]" at bounding box center [532, 24] width 0 height 4
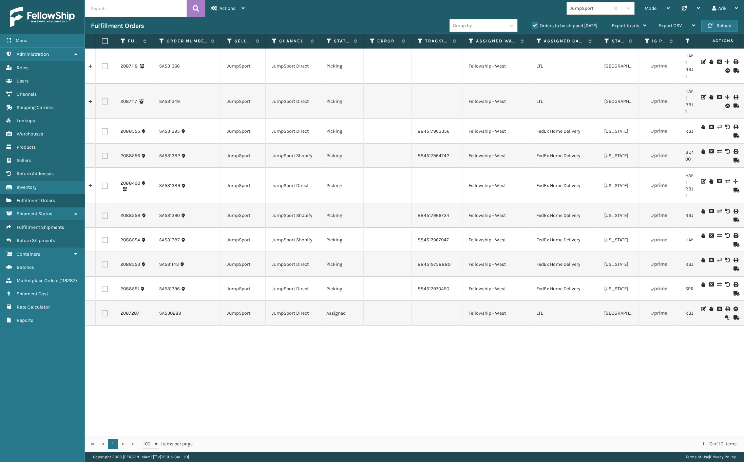
click at [378, 60] on td at bounding box center [388, 66] width 48 height 35
click at [124, 65] on link "2087118" at bounding box center [128, 66] width 17 height 7
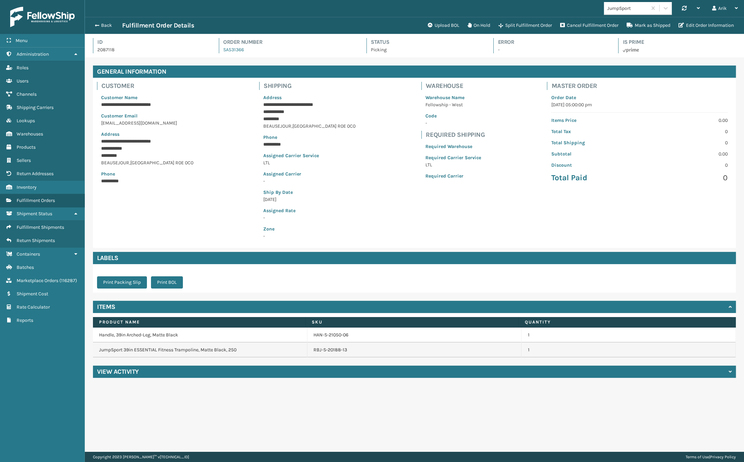
scroll to position [16, 659]
click at [697, 24] on button "Edit Order Information" at bounding box center [706, 26] width 63 height 14
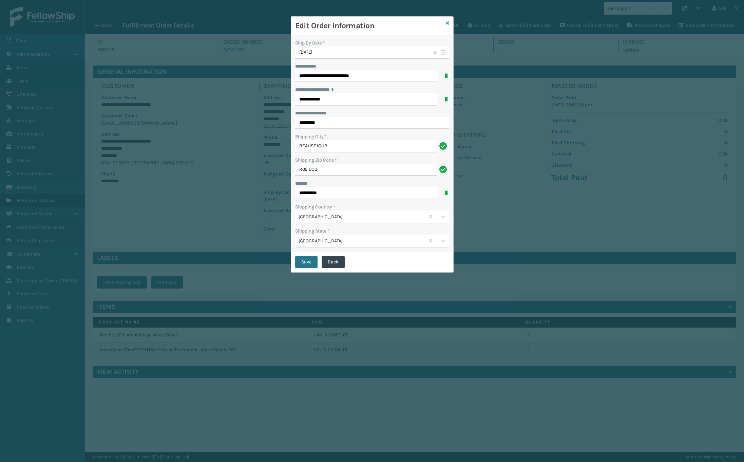
click at [448, 21] on icon at bounding box center [447, 23] width 3 height 5
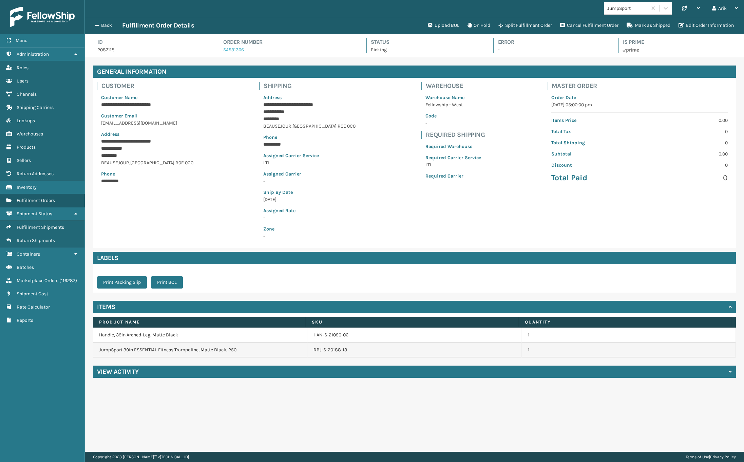
click at [237, 49] on link "SA531366" at bounding box center [233, 50] width 21 height 6
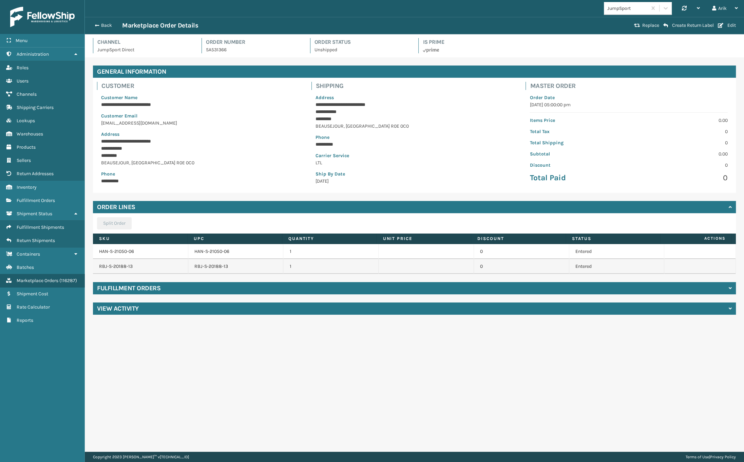
click at [99, 29] on div "Back Marketplace Order Details" at bounding box center [361, 25] width 541 height 8
click at [97, 24] on span "button" at bounding box center [96, 25] width 4 height 5
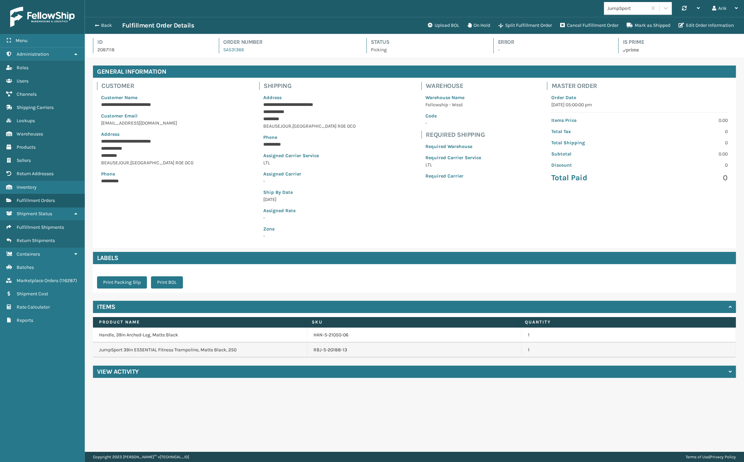
scroll to position [16, 659]
